Goal: Check status: Check status

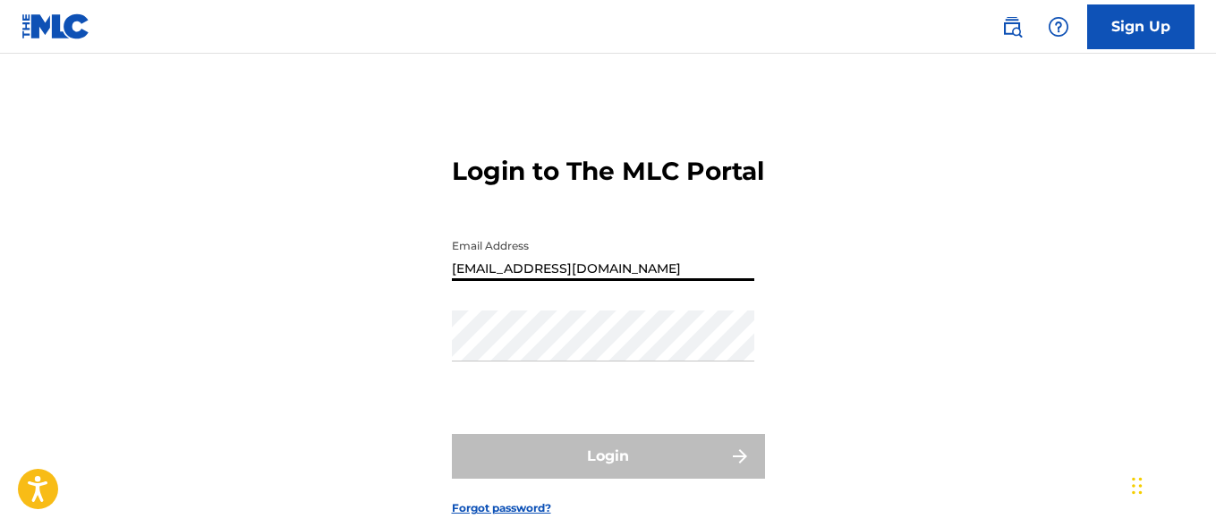
type input "[EMAIL_ADDRESS][DOMAIN_NAME]"
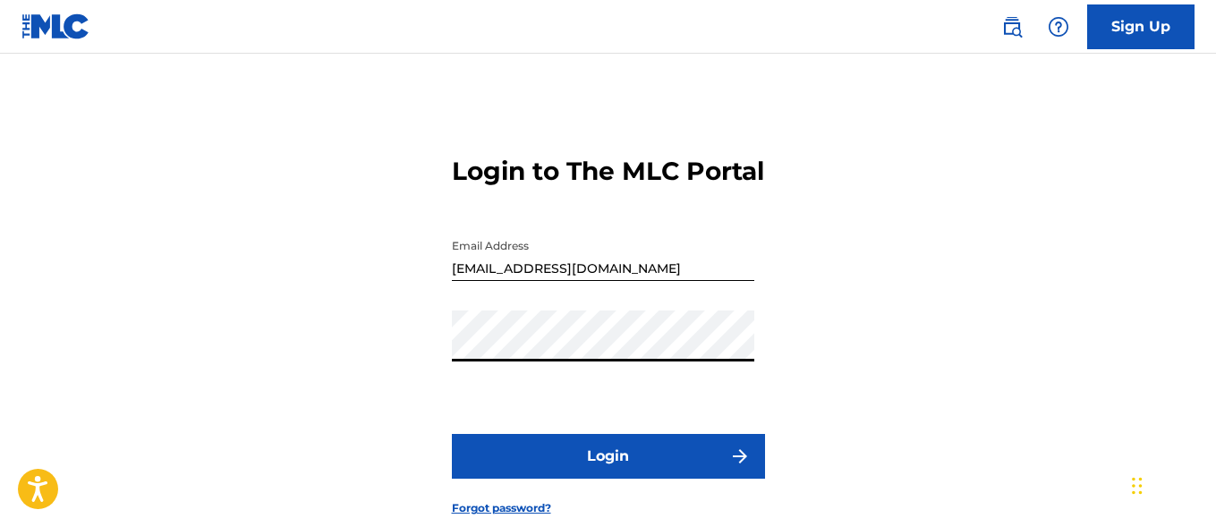
click at [608, 479] on button "Login" at bounding box center [608, 456] width 313 height 45
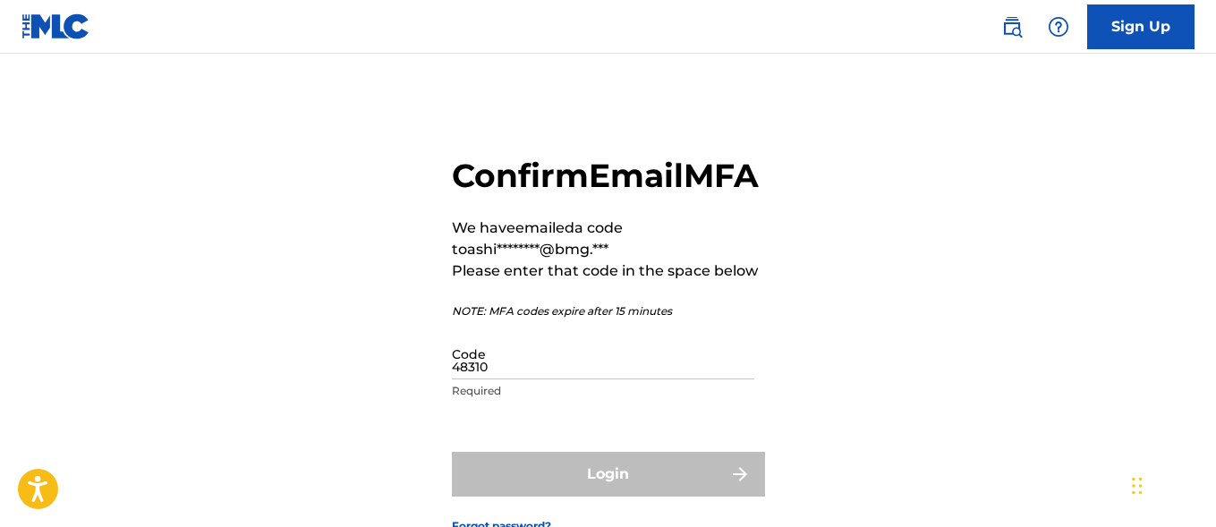
type input "483108"
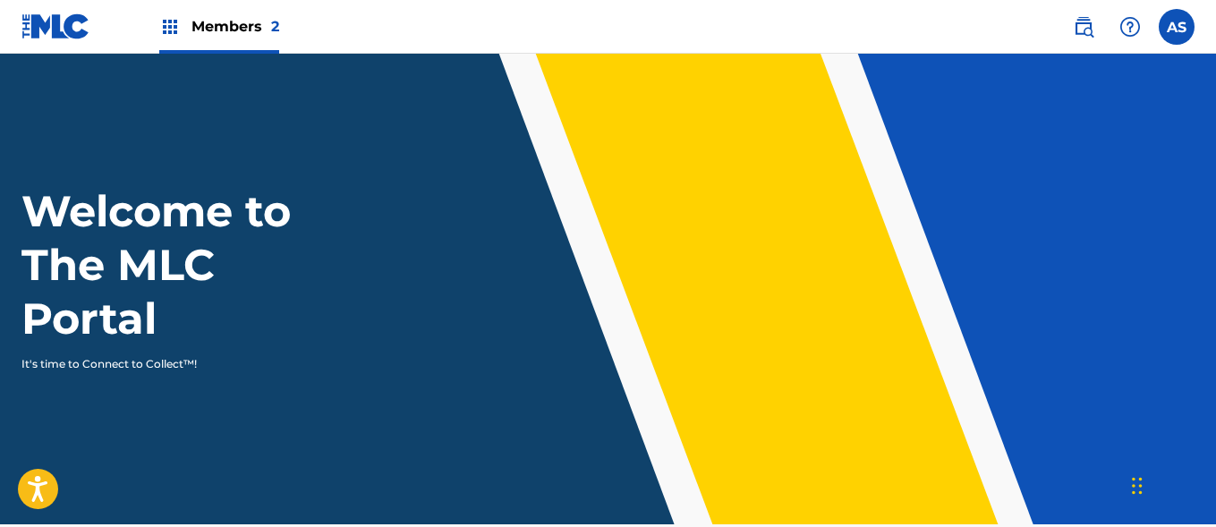
click at [170, 27] on img at bounding box center [169, 26] width 21 height 21
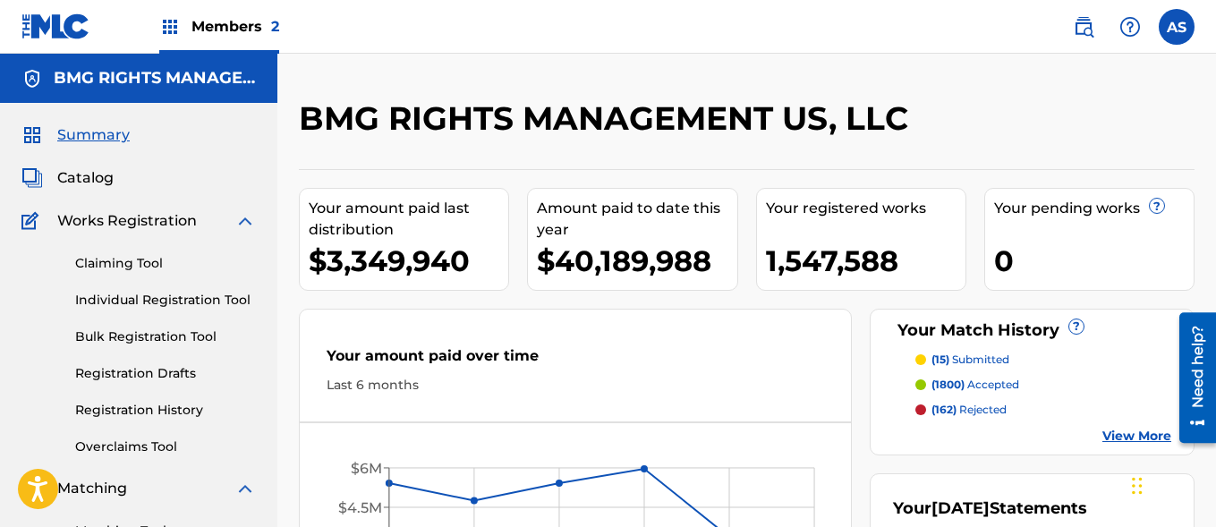
scroll to position [388, 0]
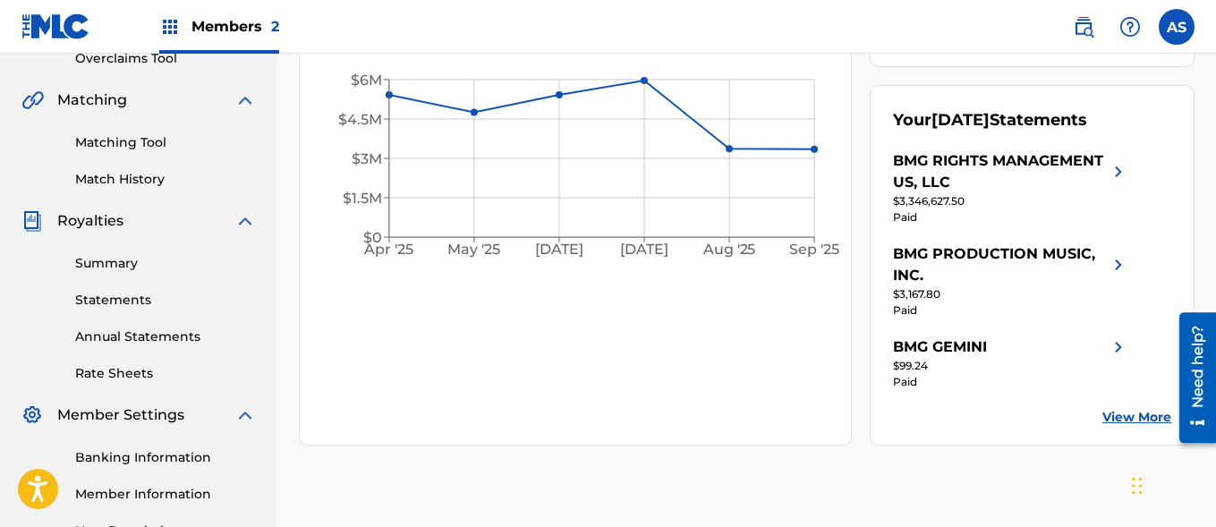
click at [166, 263] on link "Summary" at bounding box center [165, 263] width 181 height 19
